Goal: Navigation & Orientation: Find specific page/section

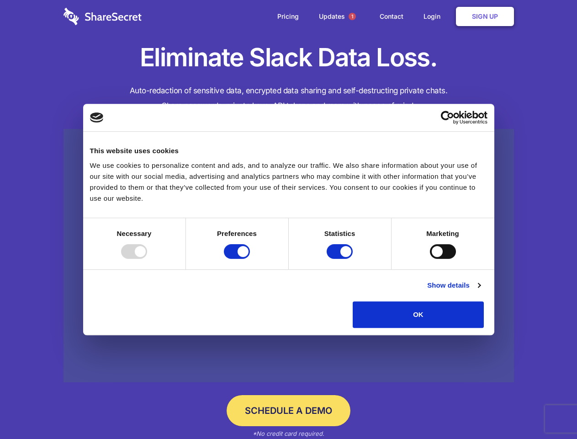
click at [147, 259] on div at bounding box center [134, 251] width 26 height 15
click at [250, 259] on input "Preferences" at bounding box center [237, 251] width 26 height 15
checkbox input "false"
click at [341, 259] on input "Statistics" at bounding box center [340, 251] width 26 height 15
checkbox input "false"
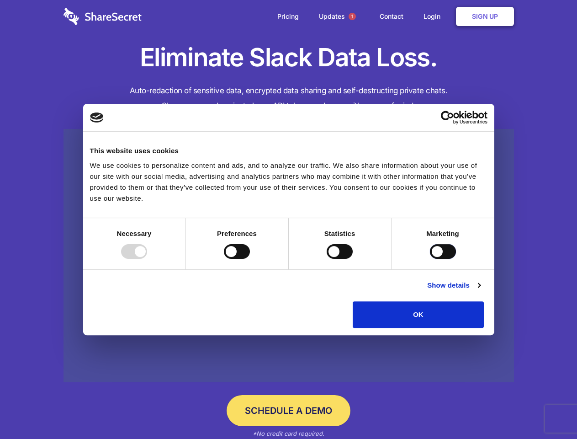
click at [430, 259] on input "Marketing" at bounding box center [443, 251] width 26 height 15
checkbox input "true"
click at [481, 291] on link "Show details" at bounding box center [453, 285] width 53 height 11
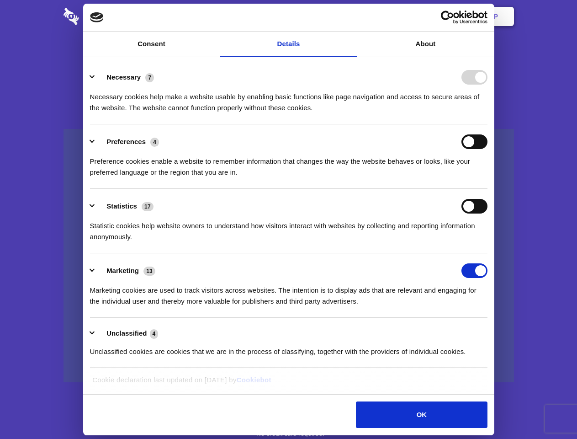
click at [488, 124] on li "Necessary 7 Necessary cookies help make a website usable by enabling basic func…" at bounding box center [289, 92] width 398 height 64
click at [352, 16] on span "1" at bounding box center [352, 16] width 7 height 7
